Goal: Task Accomplishment & Management: Use online tool/utility

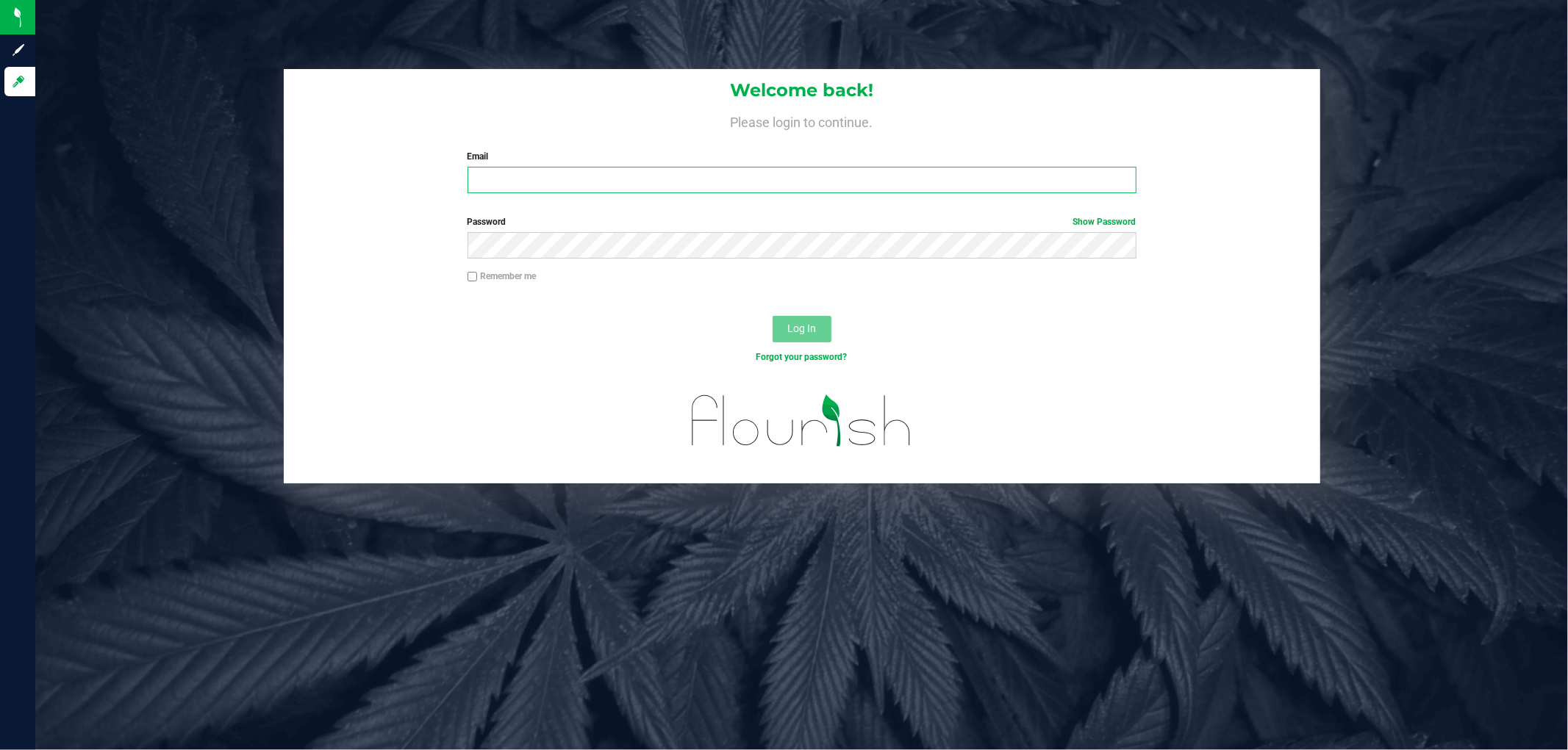
click at [519, 186] on input "Email" at bounding box center [802, 180] width 669 height 27
type input "[EMAIL_ADDRESS][DOMAIN_NAME]"
click at [672, 222] on label "Password Show Password" at bounding box center [802, 221] width 669 height 13
click at [772, 316] on button "Log In" at bounding box center [801, 329] width 59 height 27
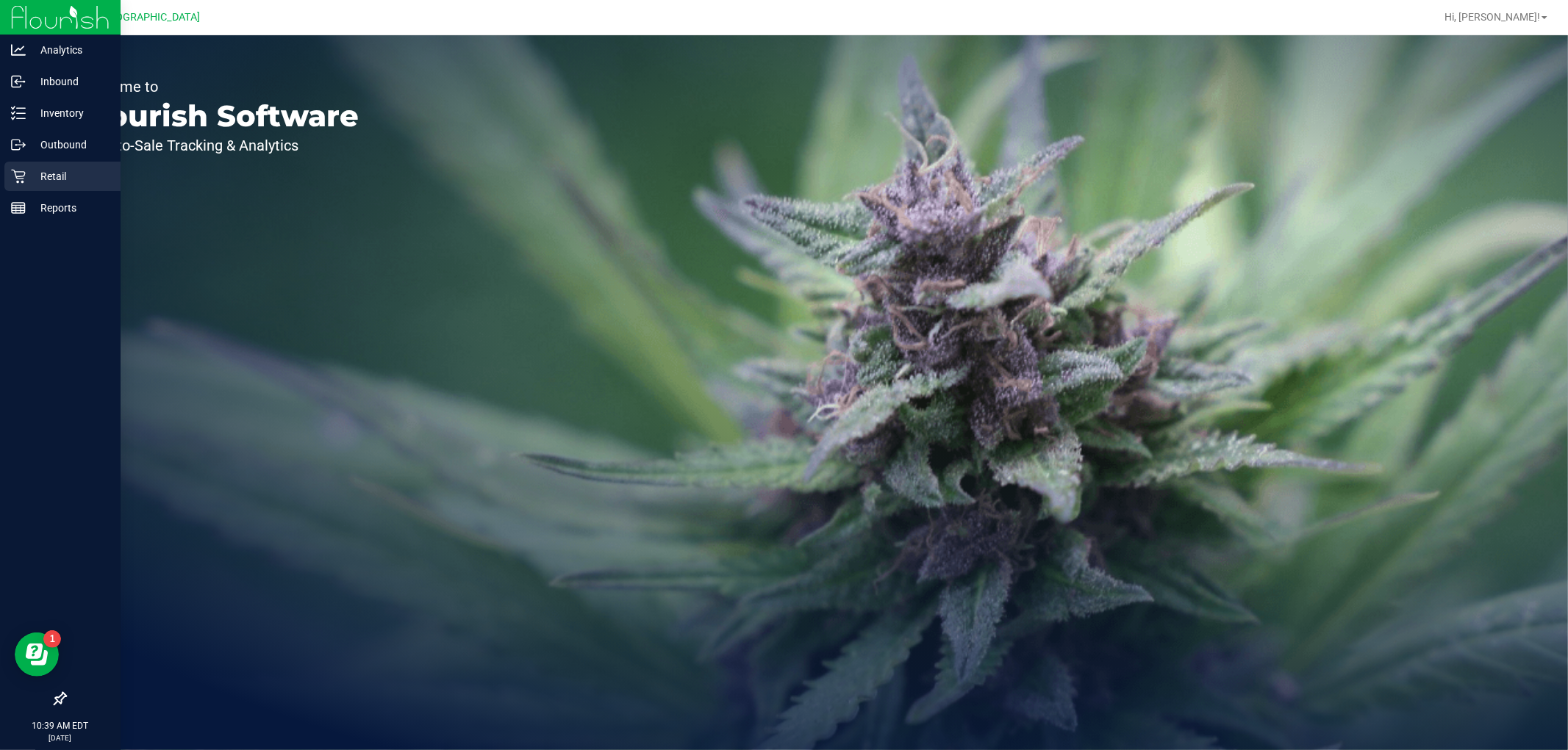
click at [33, 180] on p "Retail" at bounding box center [69, 177] width 88 height 18
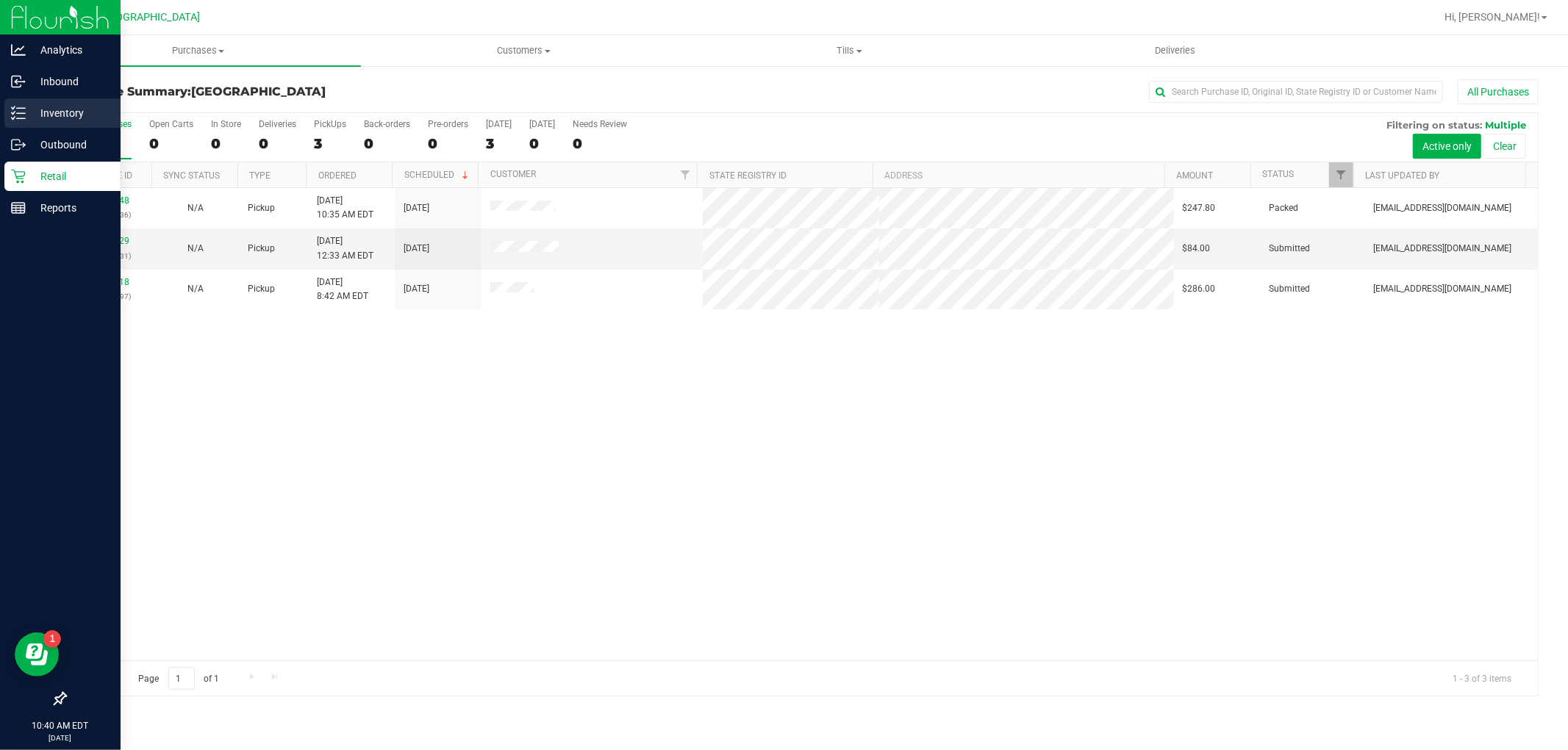
click at [62, 108] on p "Inventory" at bounding box center [69, 113] width 88 height 18
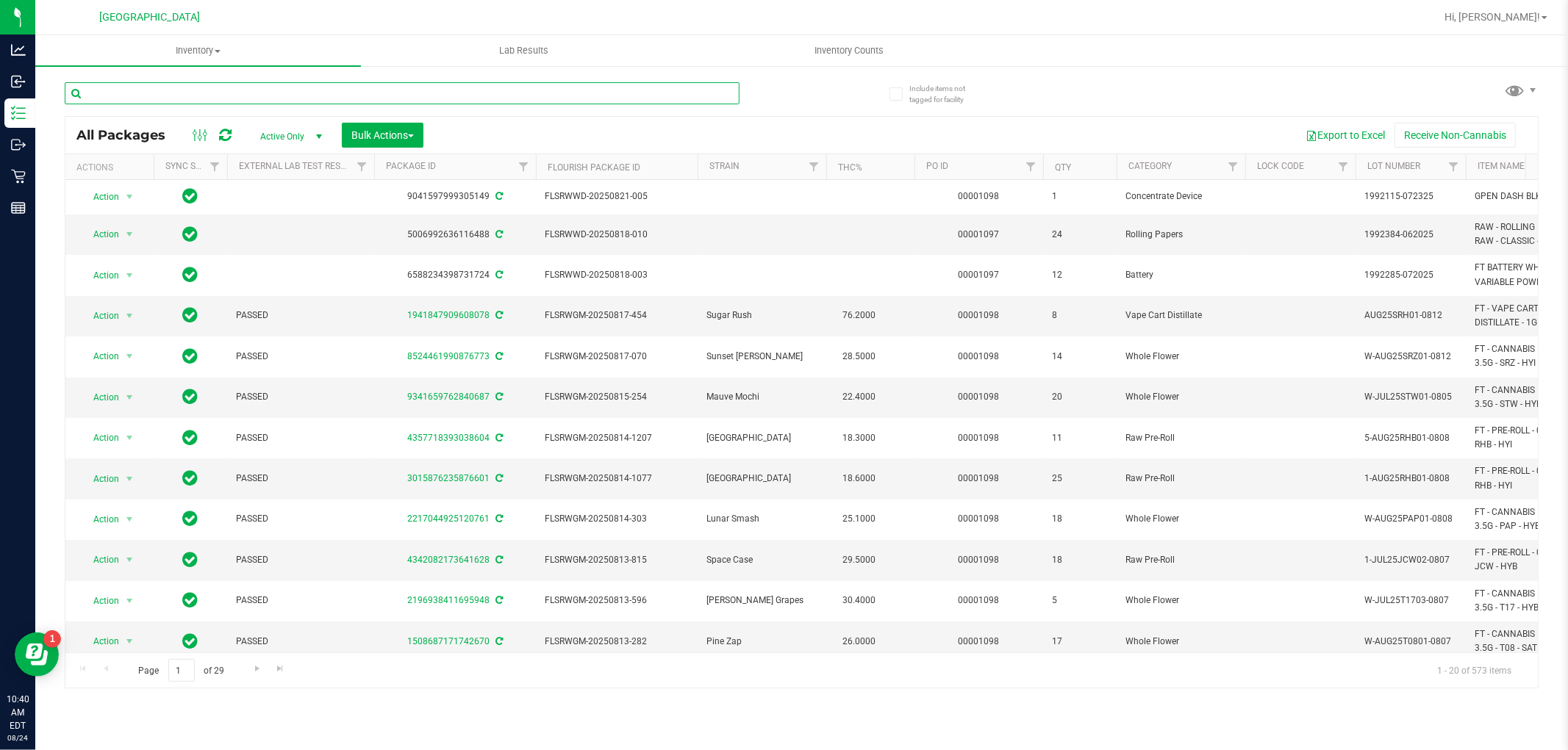
click at [455, 90] on input "text" at bounding box center [402, 93] width 675 height 22
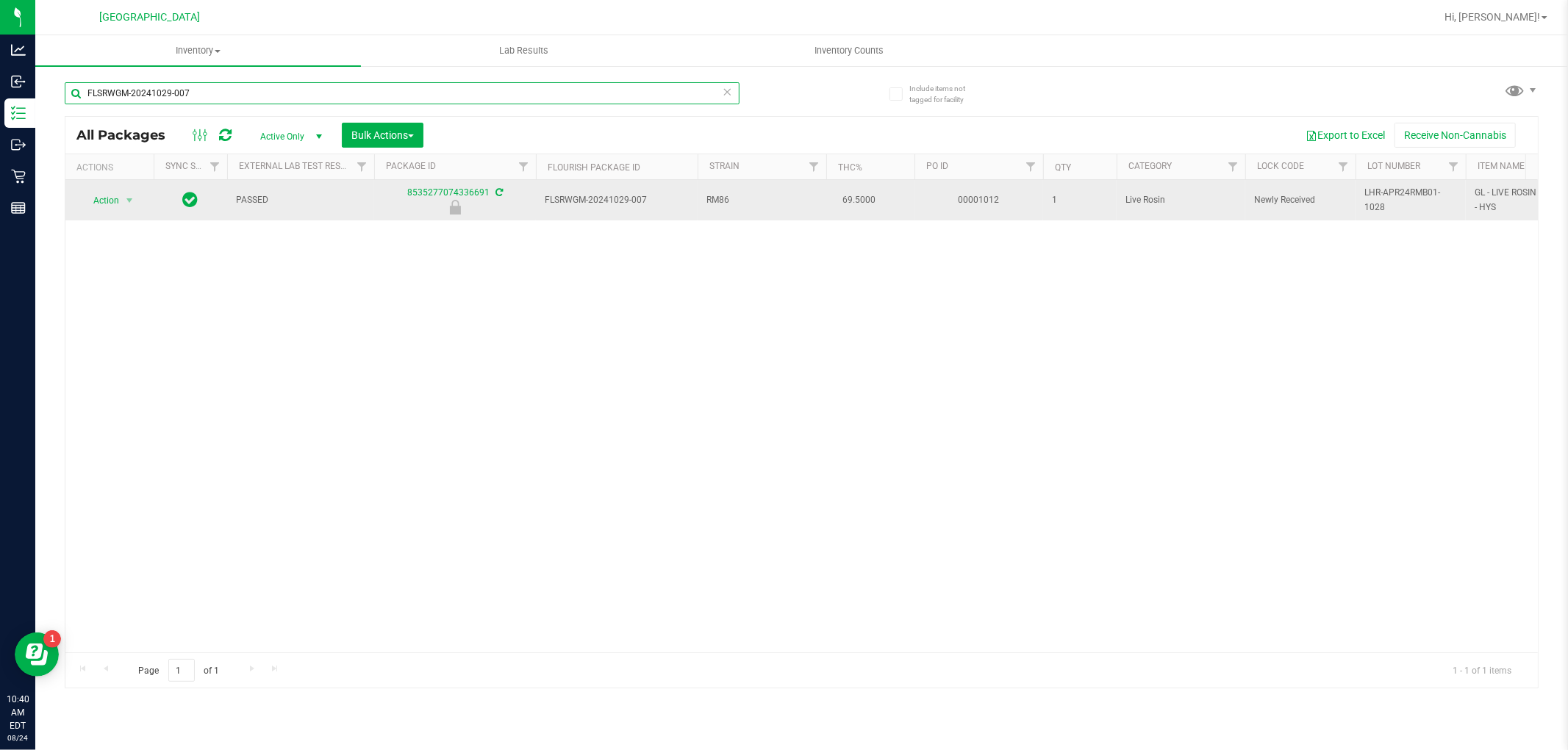
type input "FLSRWGM-20241029-007"
click at [104, 200] on span "Action" at bounding box center [100, 200] width 40 height 21
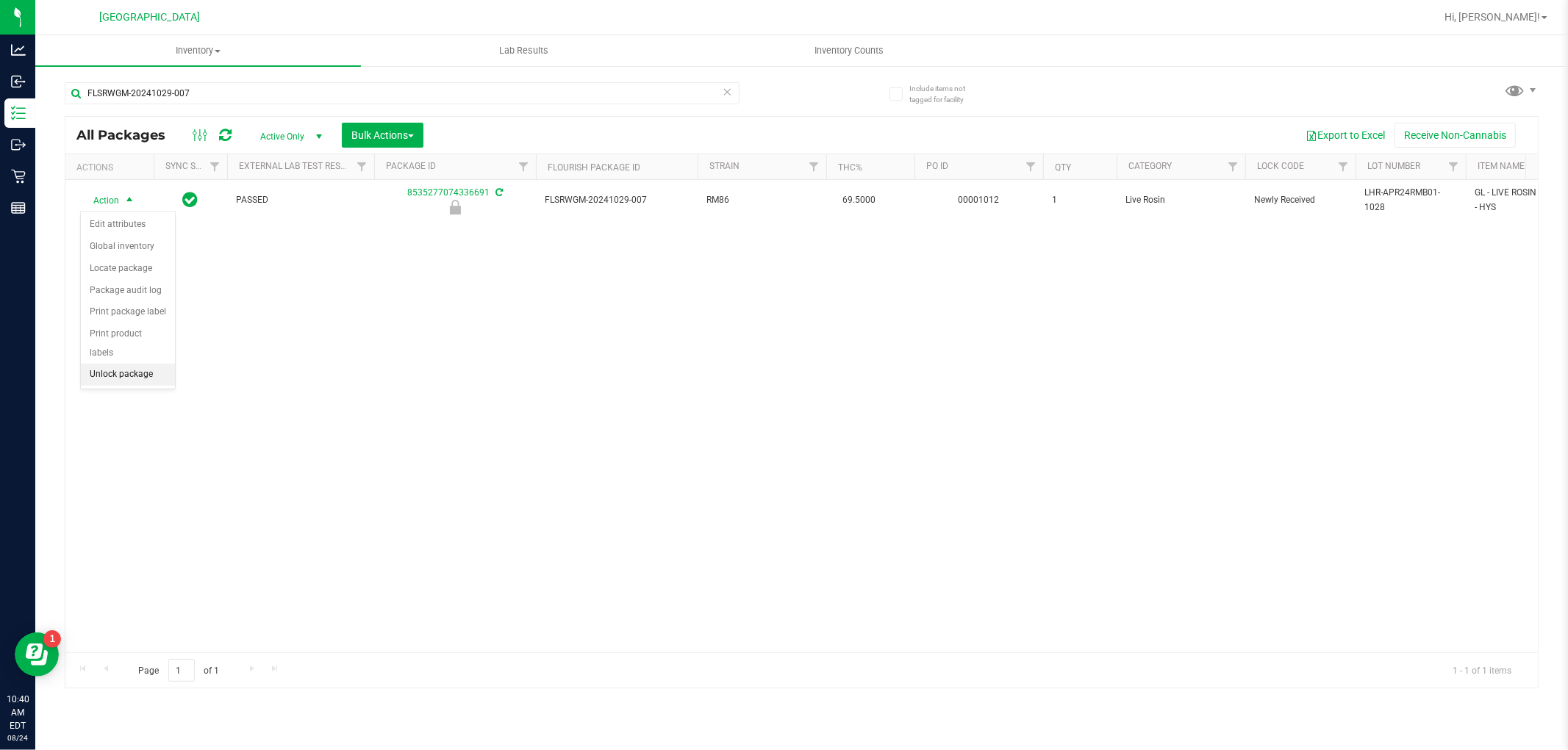
click at [146, 382] on li "Unlock package" at bounding box center [127, 375] width 94 height 22
click at [729, 93] on icon at bounding box center [727, 91] width 10 height 18
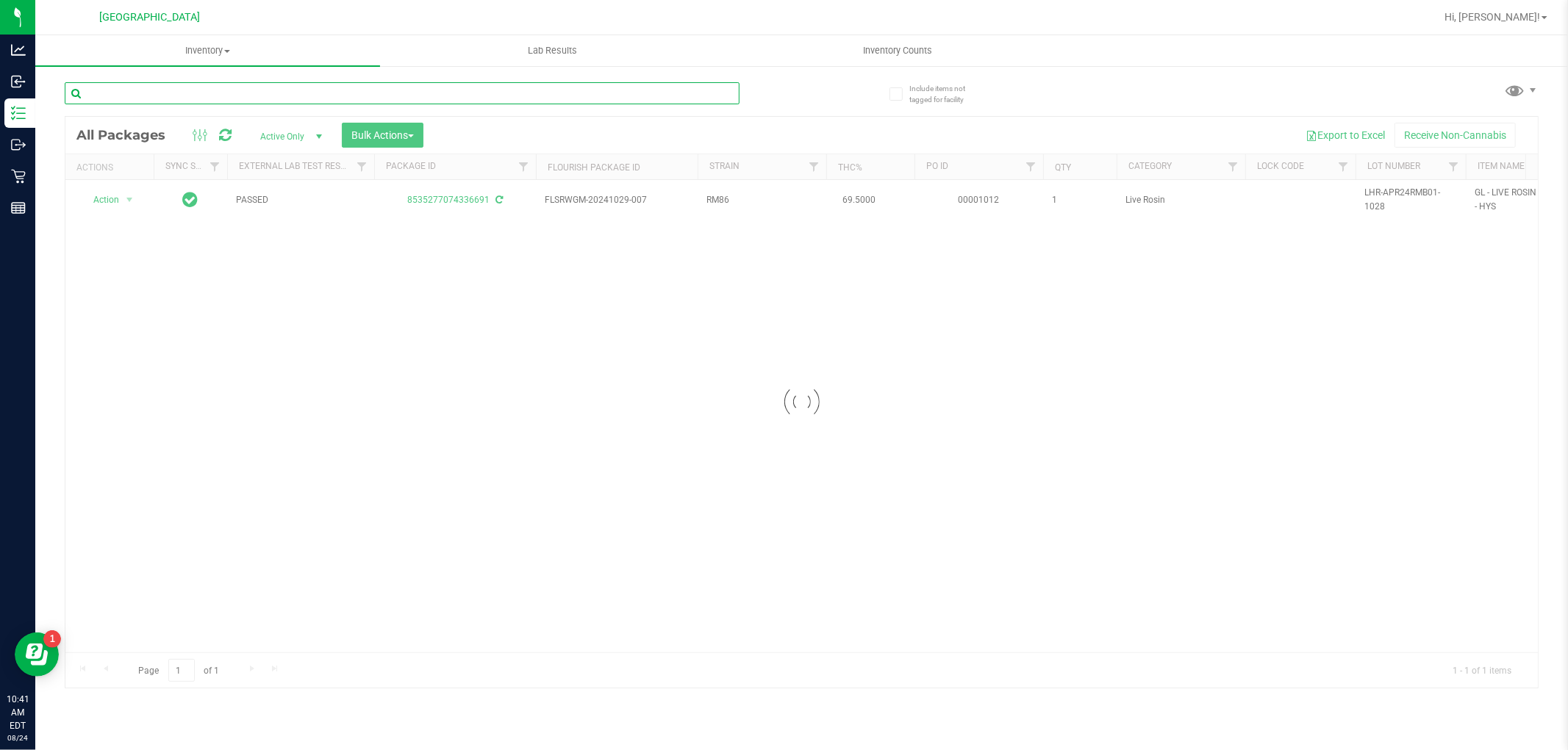
click at [592, 96] on input "text" at bounding box center [402, 93] width 675 height 22
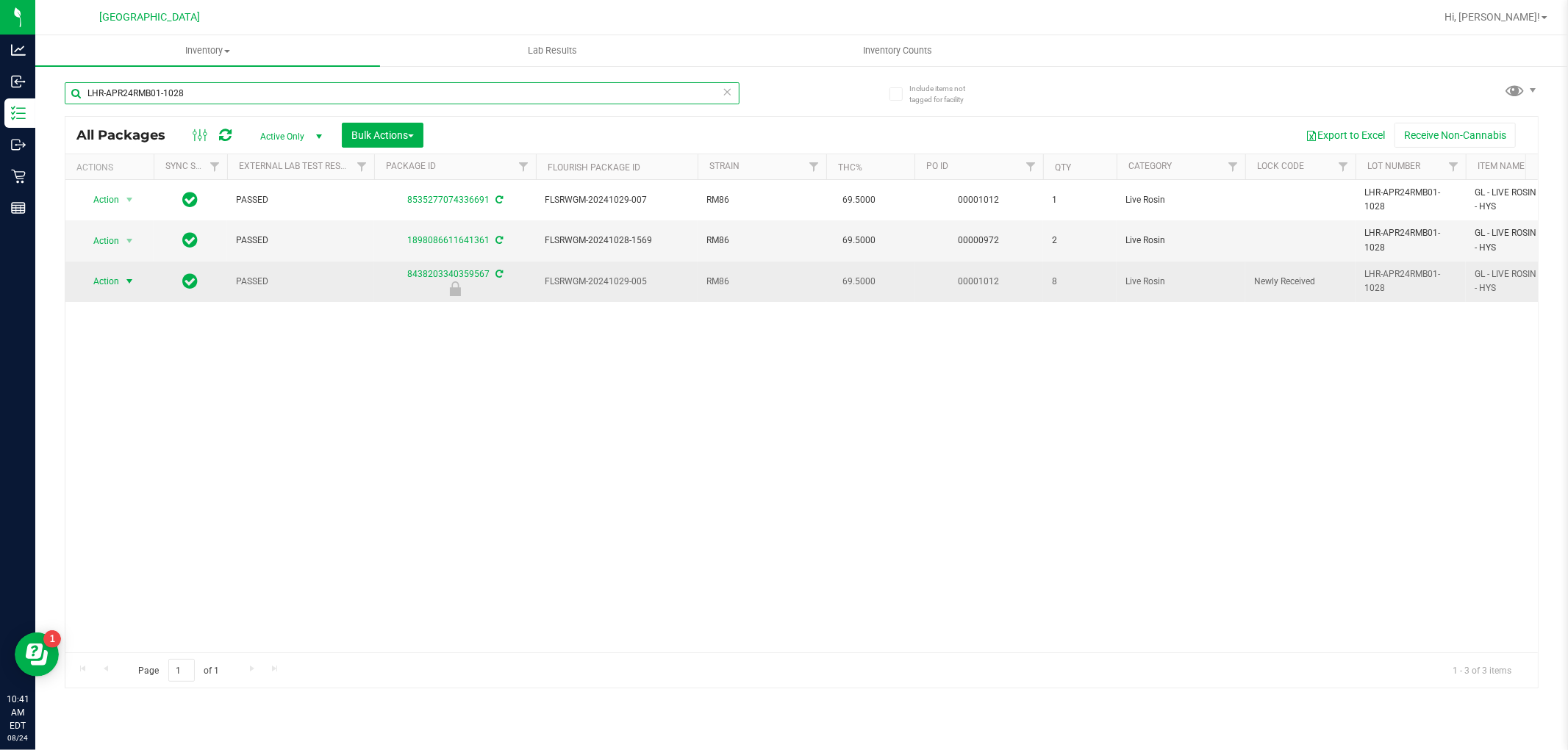
type input "LHR-APR24RMB01-1028"
click at [129, 283] on span "select" at bounding box center [129, 282] width 12 height 12
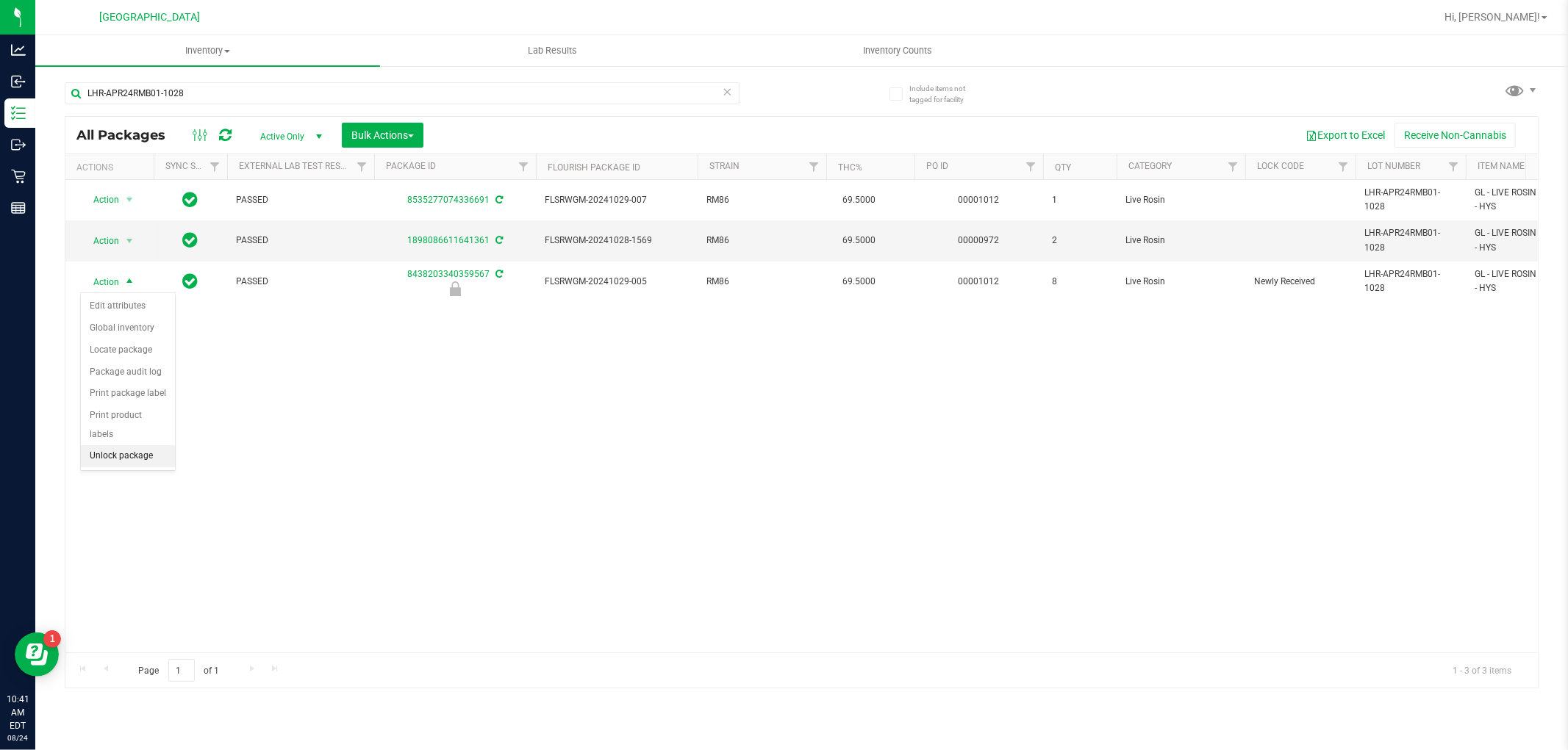
click at [112, 456] on li "Unlock package" at bounding box center [127, 456] width 94 height 22
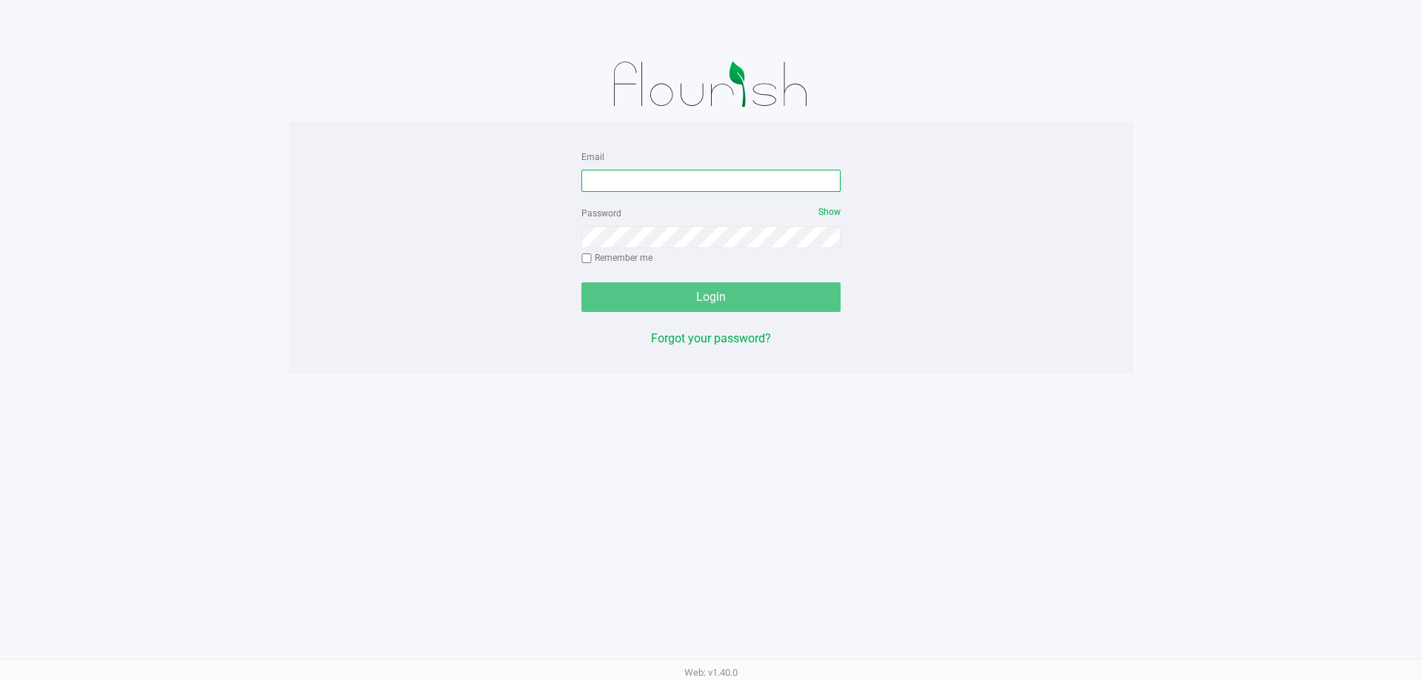
click at [670, 185] on input "Email" at bounding box center [710, 181] width 259 height 22
click at [730, 181] on input "[EMAIL_ADDRESS]" at bounding box center [710, 181] width 259 height 22
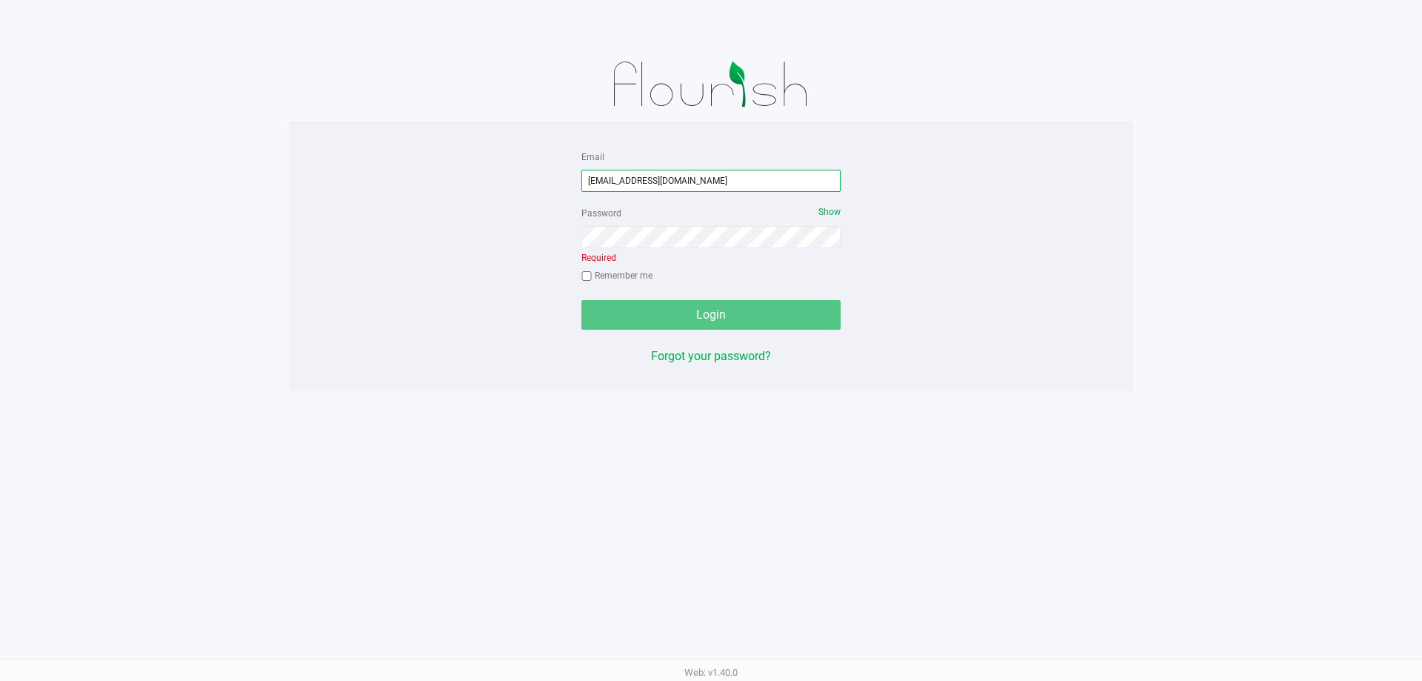
type input "[EMAIL_ADDRESS][DOMAIN_NAME]"
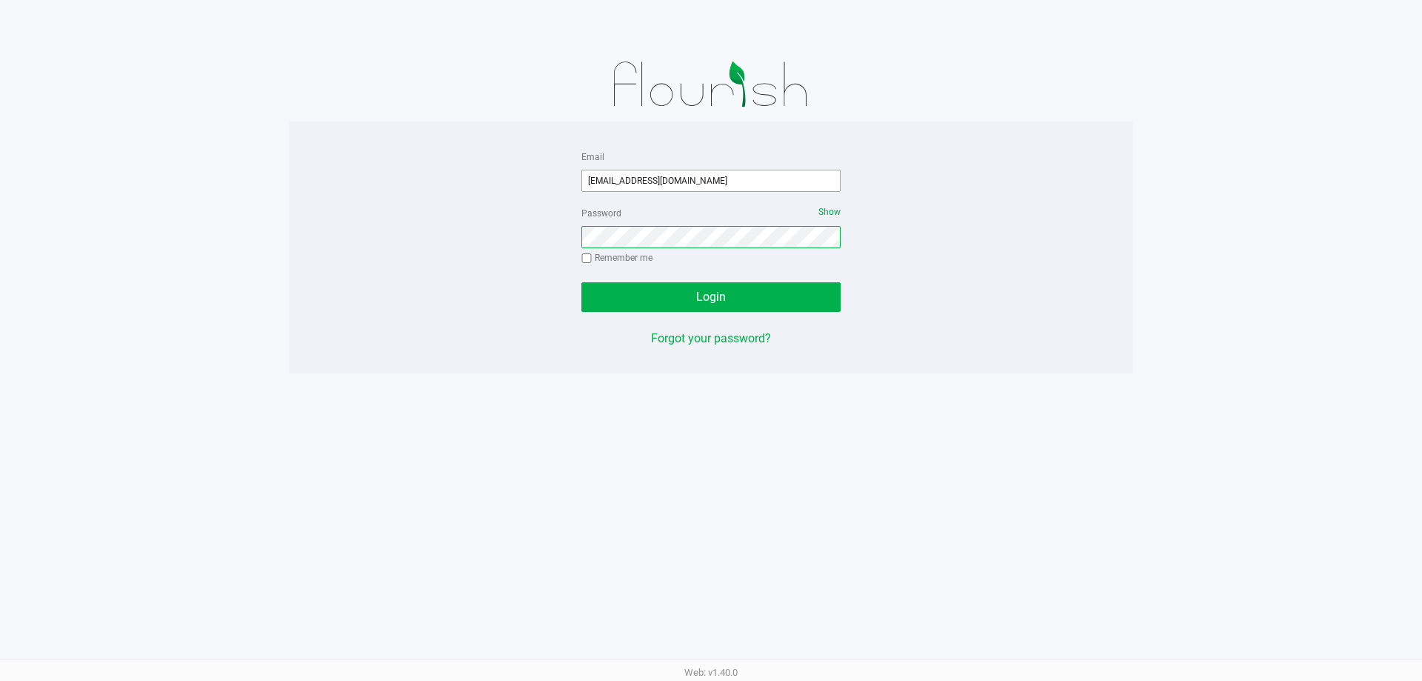
click at [581, 282] on button "Login" at bounding box center [710, 297] width 259 height 30
